Goal: Task Accomplishment & Management: Manage account settings

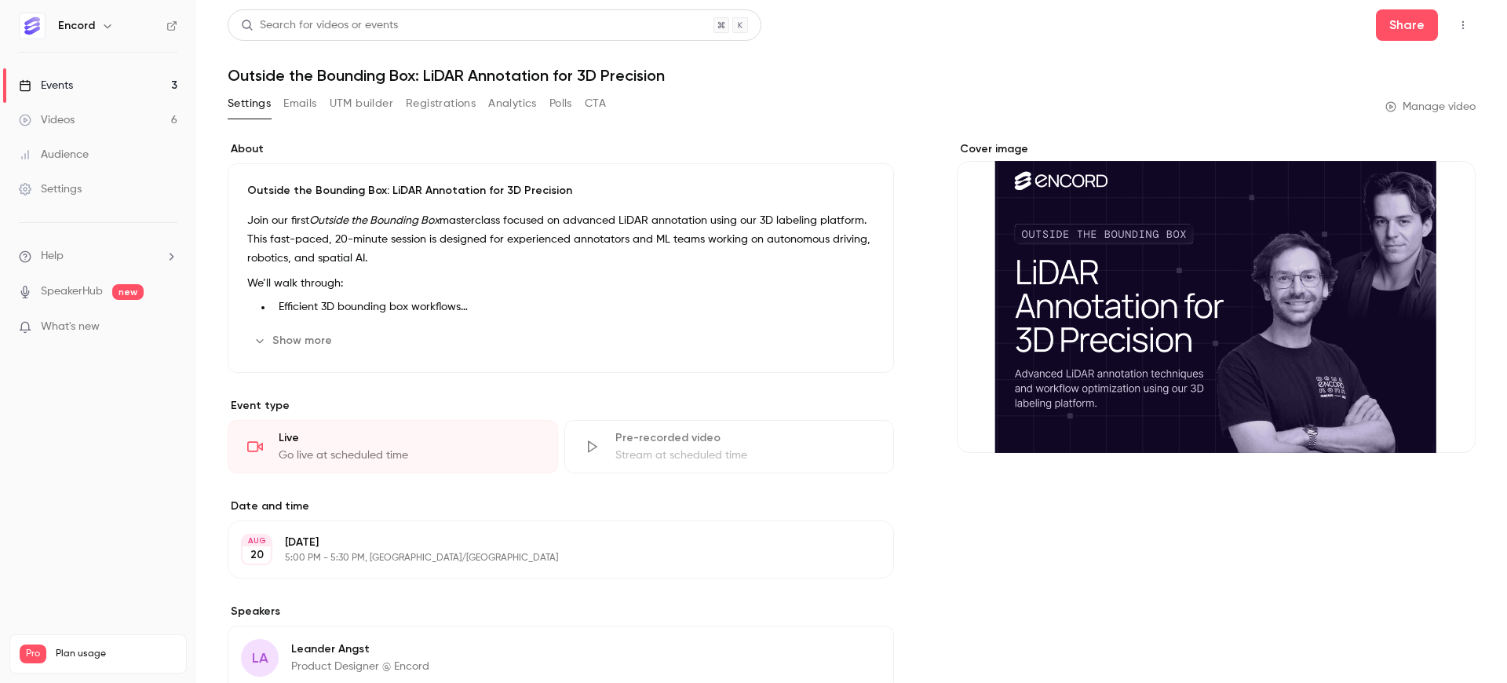
click at [57, 81] on div "Events" at bounding box center [46, 86] width 54 height 16
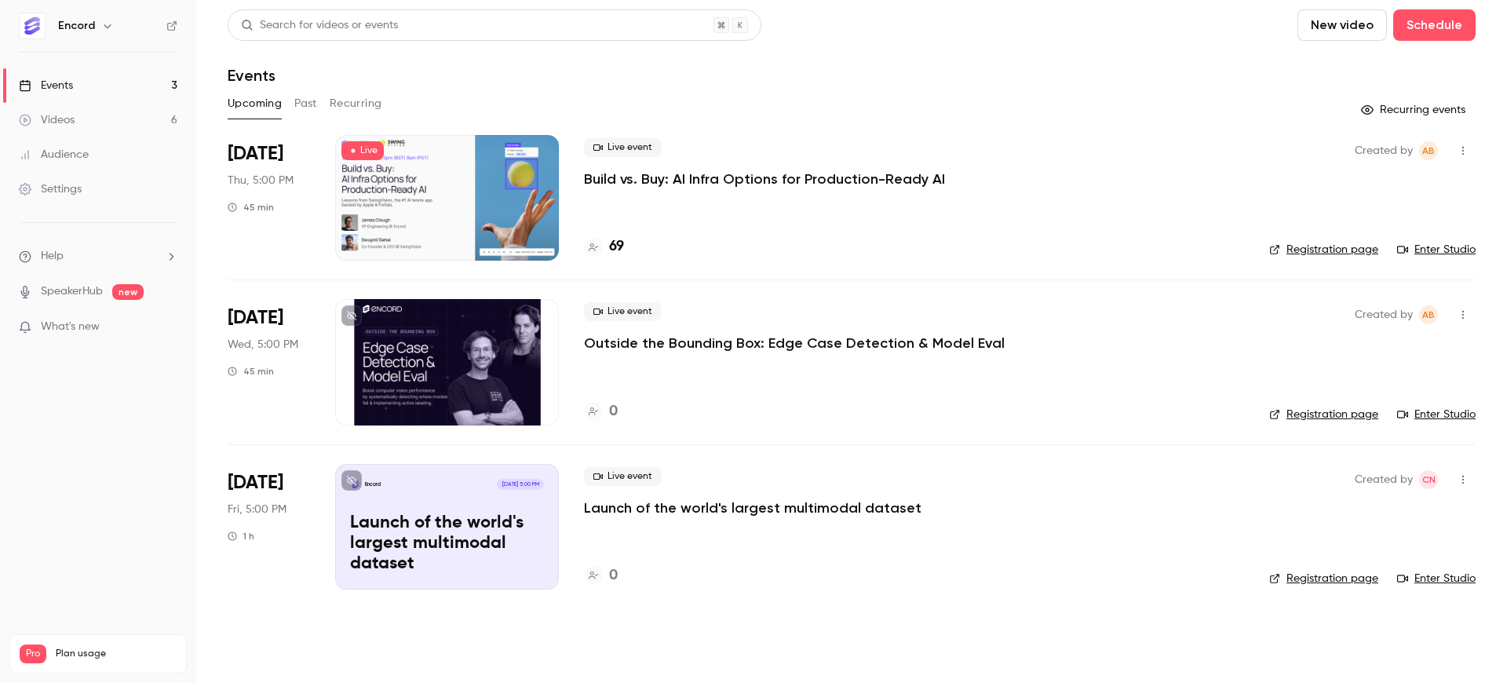
click at [755, 171] on p "Build vs. Buy: AI Infra Options for Production-Ready AI" at bounding box center [764, 179] width 361 height 19
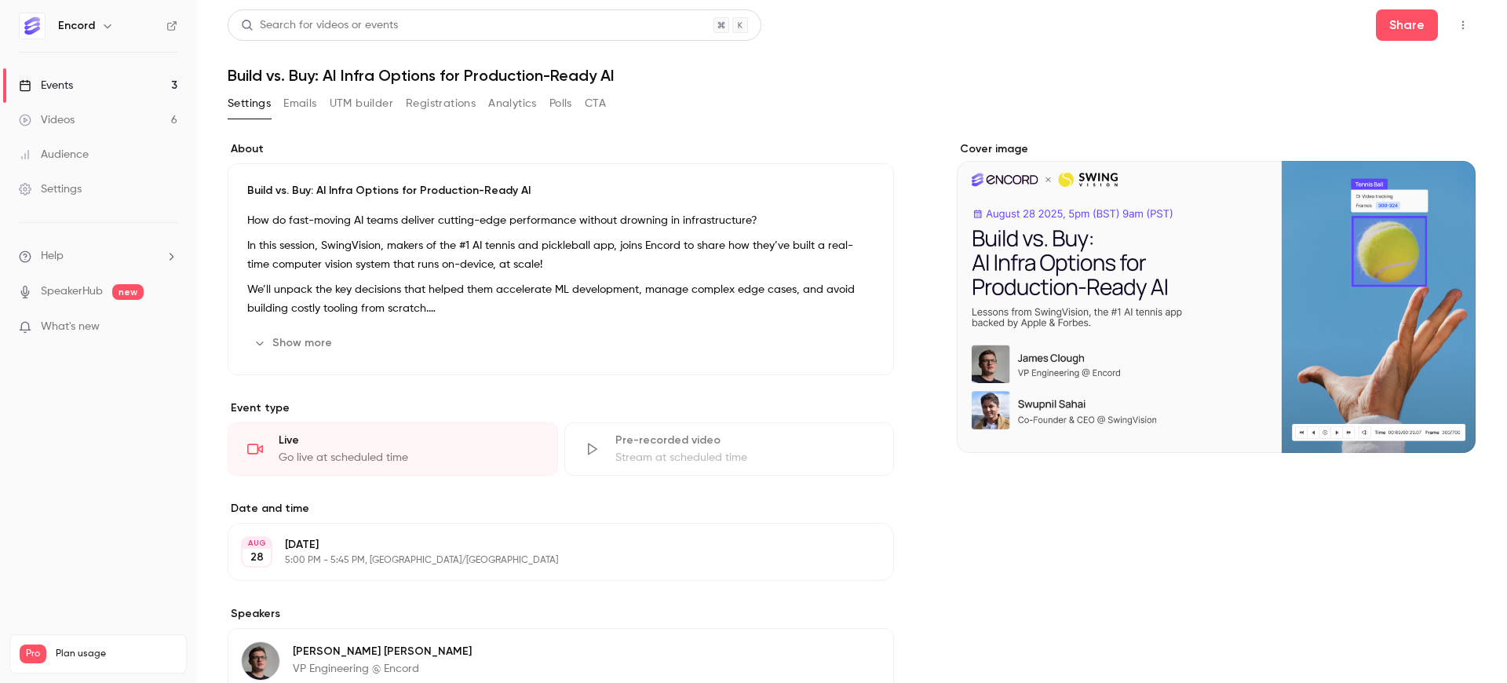
click at [283, 105] on div "Settings Emails UTM builder Registrations Analytics Polls CTA" at bounding box center [417, 103] width 378 height 25
click at [294, 104] on button "Emails" at bounding box center [299, 103] width 33 height 25
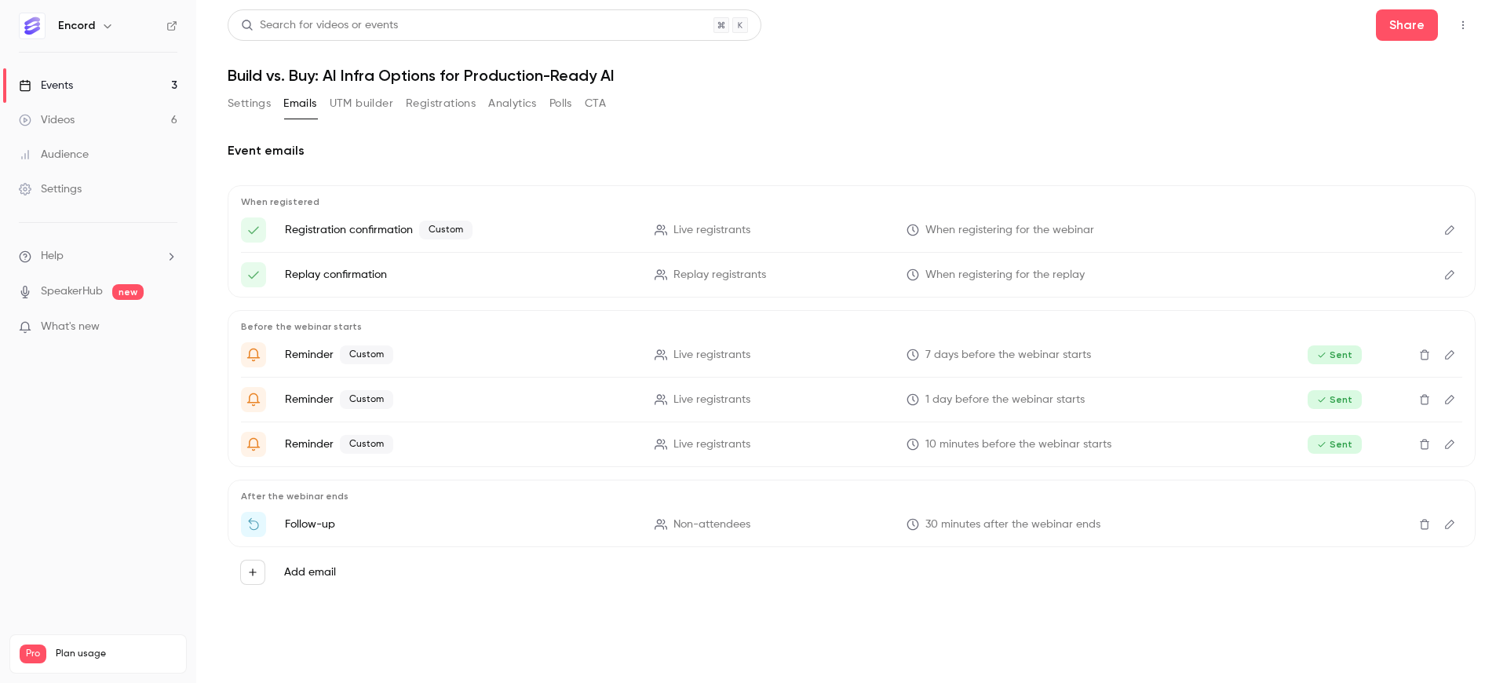
click at [467, 102] on button "Registrations" at bounding box center [441, 103] width 70 height 25
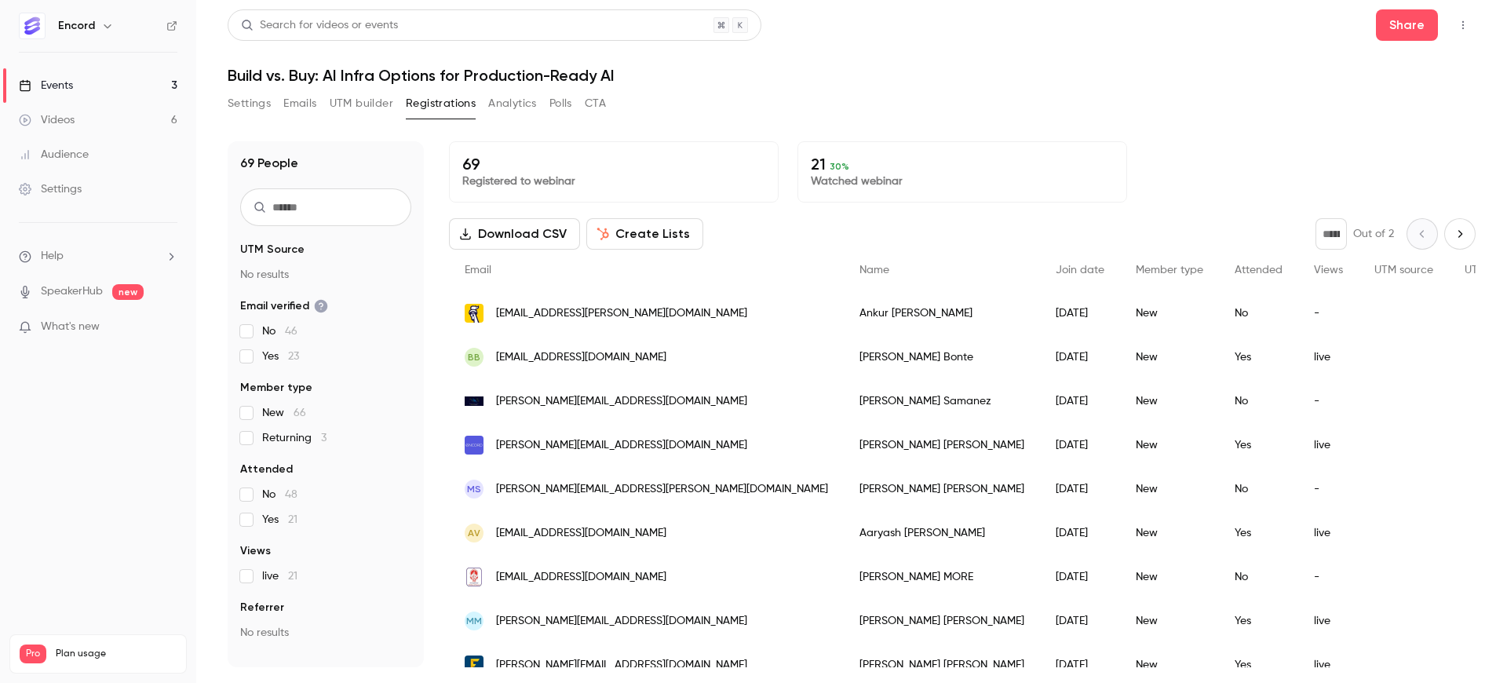
click at [327, 210] on input "text" at bounding box center [325, 207] width 171 height 38
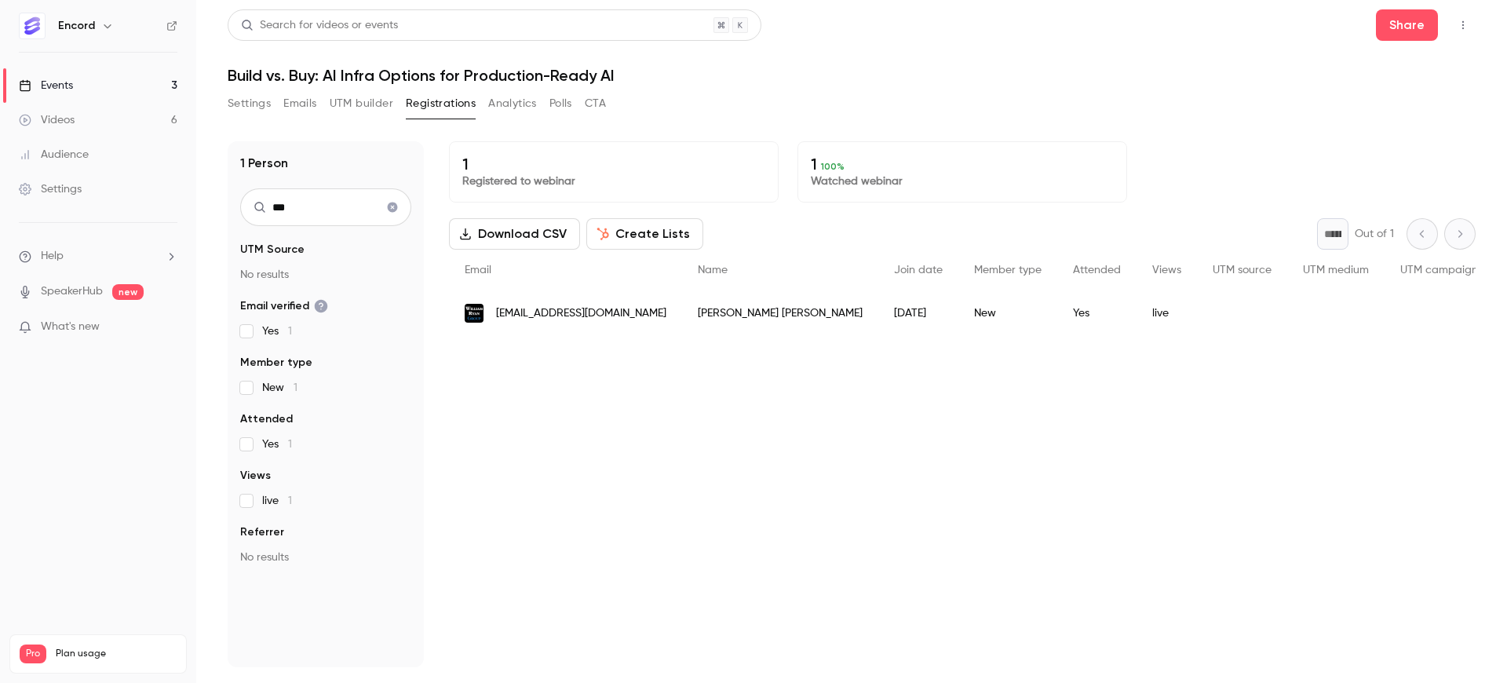
type input "***"
click at [650, 313] on span "[EMAIL_ADDRESS][DOMAIN_NAME]" at bounding box center [581, 313] width 170 height 16
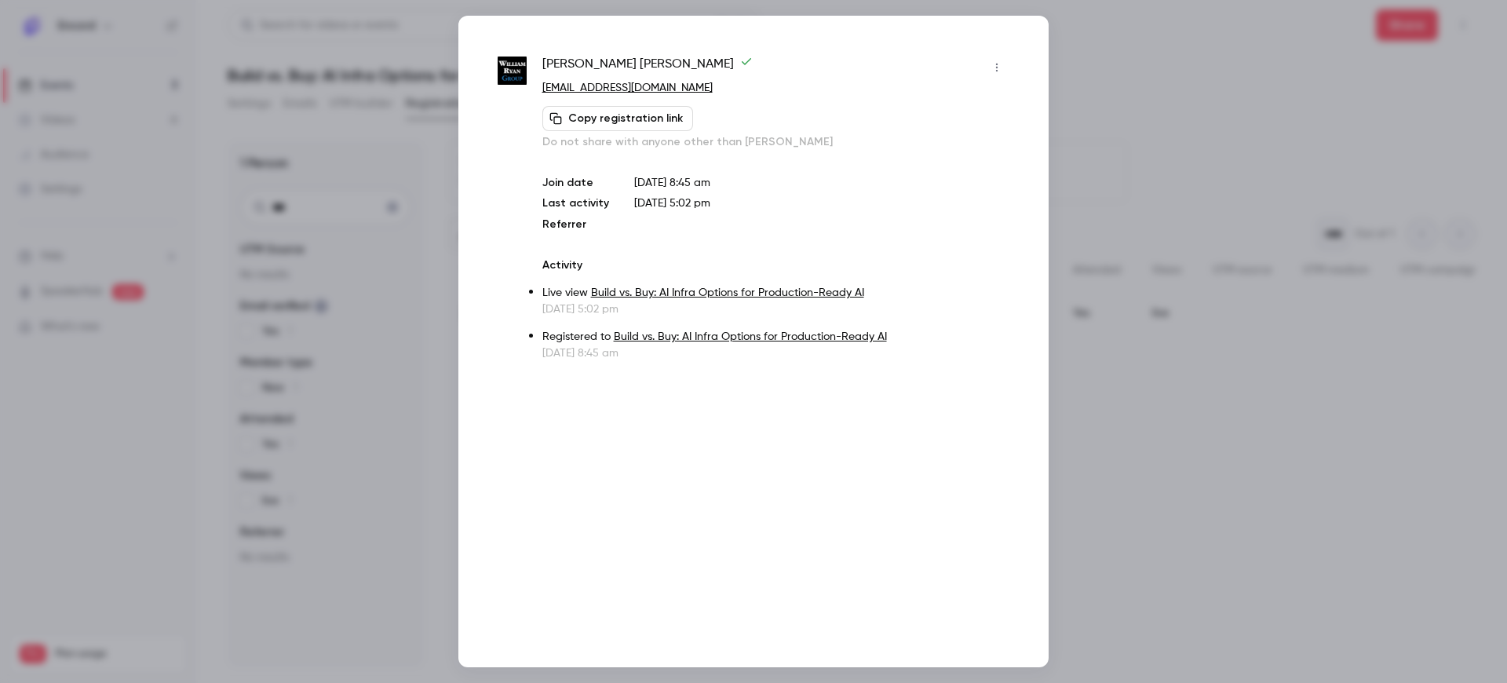
click at [1199, 426] on div at bounding box center [753, 341] width 1507 height 683
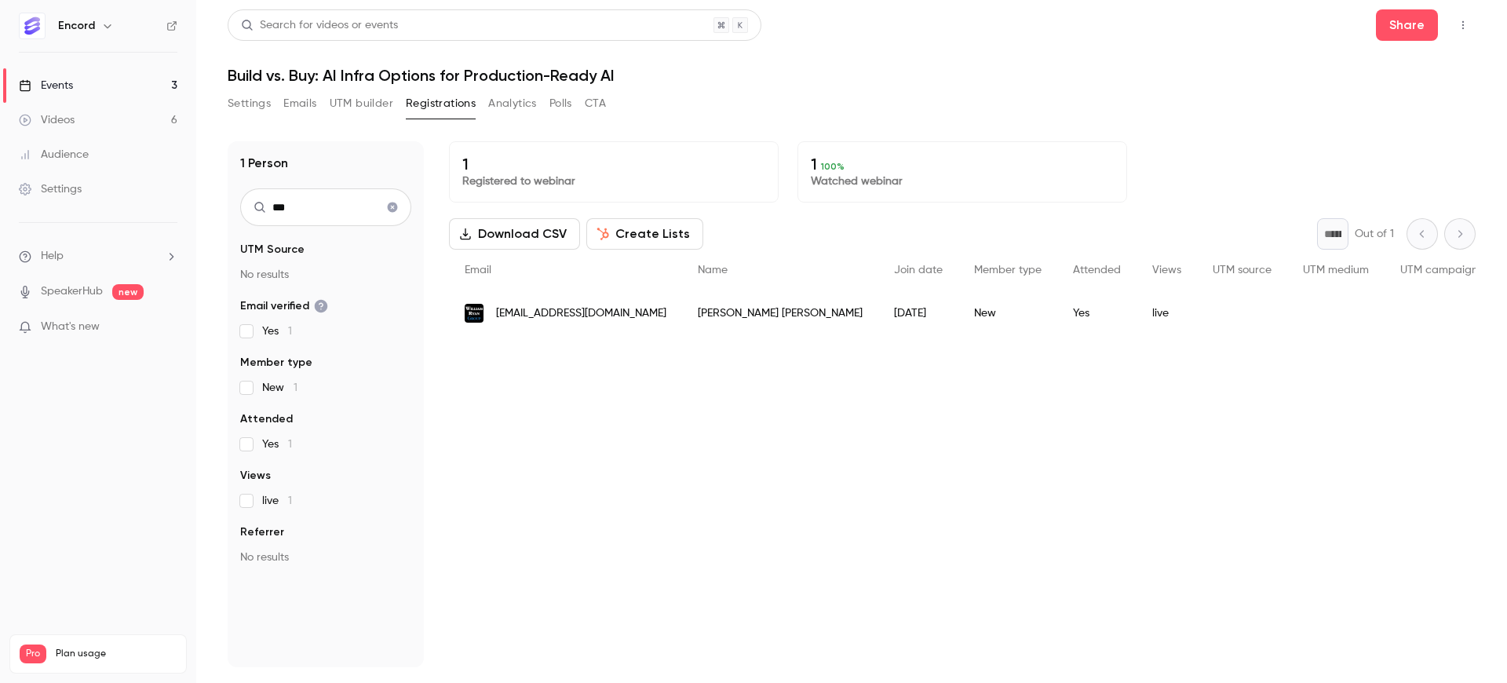
click at [390, 207] on icon "Clear search" at bounding box center [393, 208] width 10 height 10
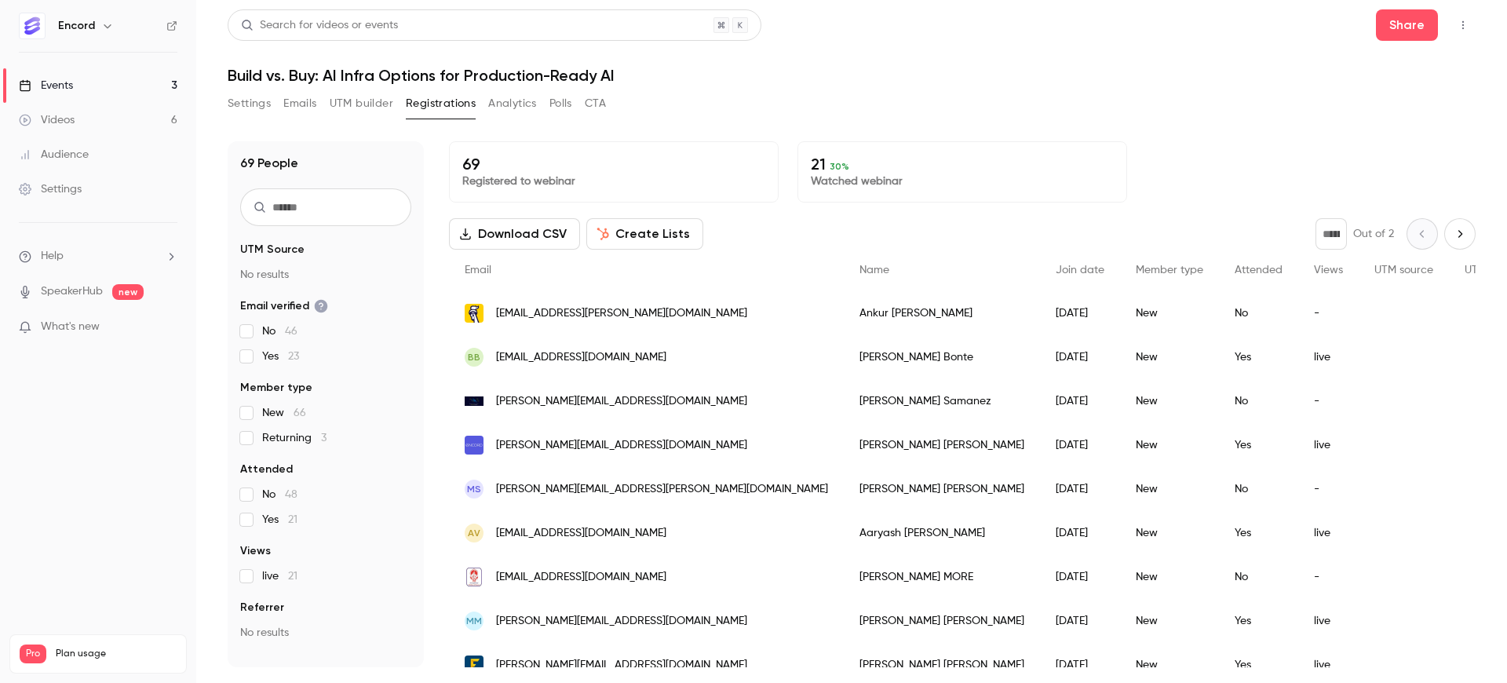
click at [319, 212] on input "text" at bounding box center [325, 207] width 171 height 38
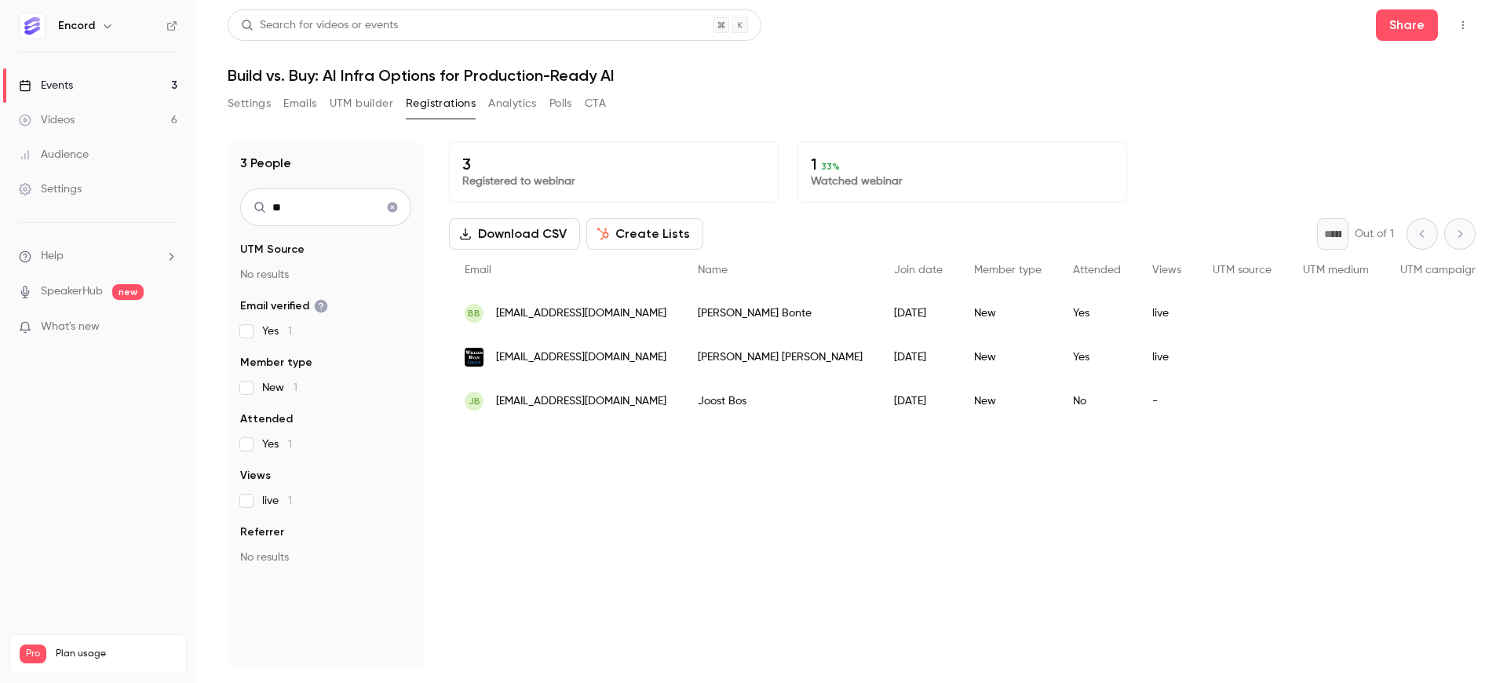
type input "*"
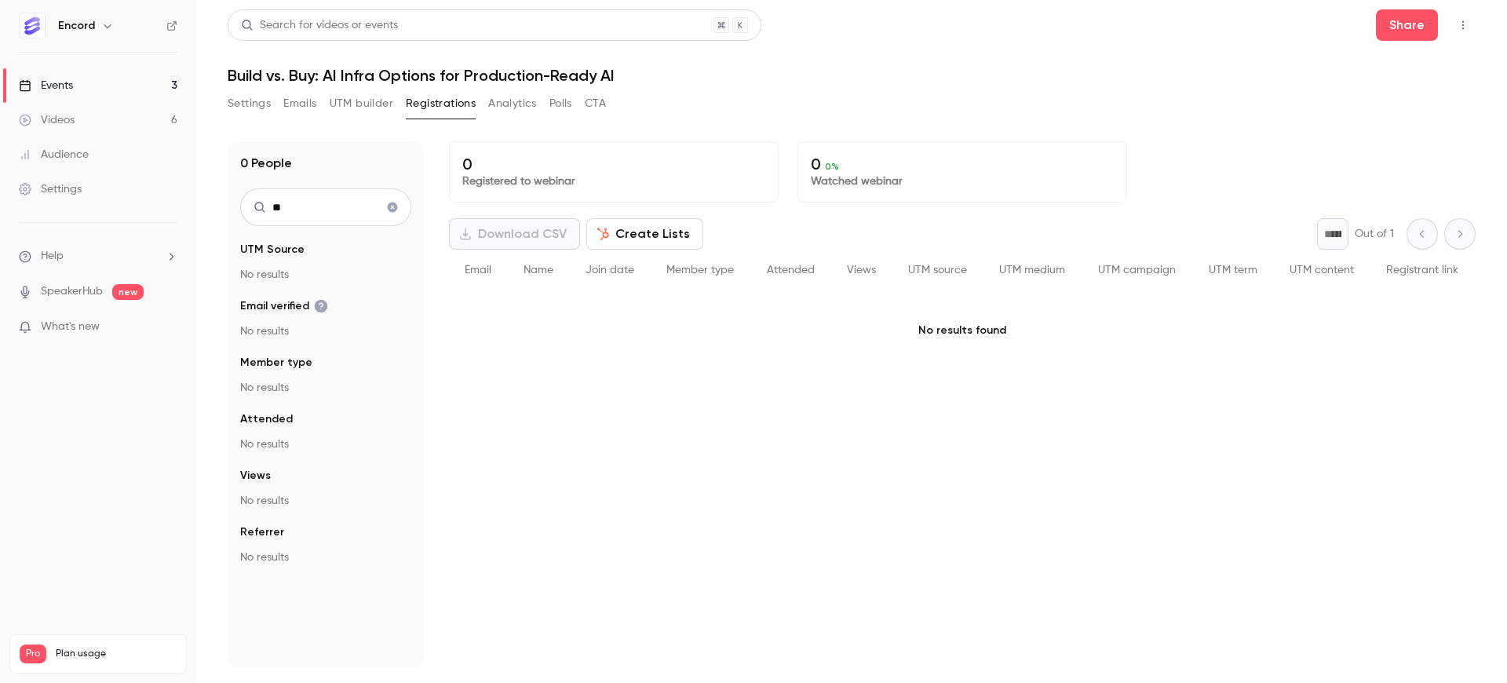
type input "*"
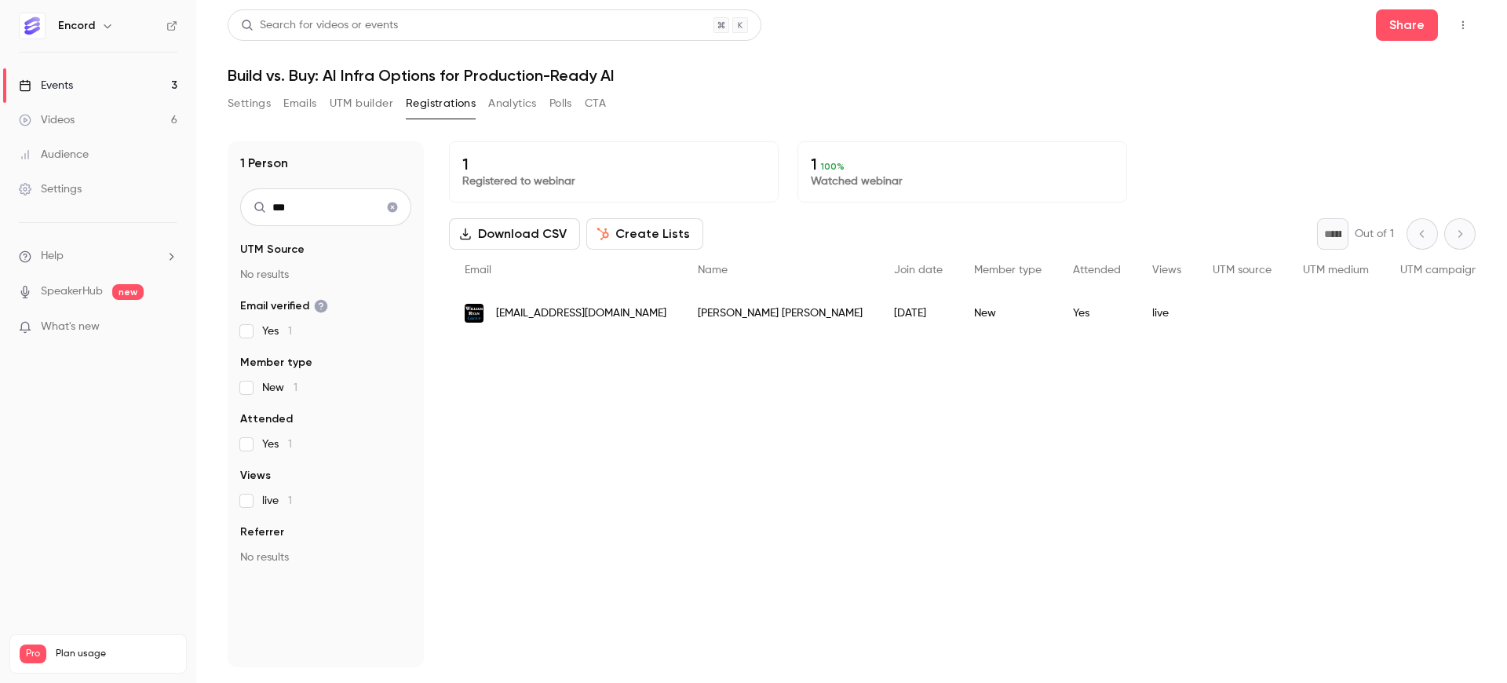
type input "***"
